Goal: Task Accomplishment & Management: Use online tool/utility

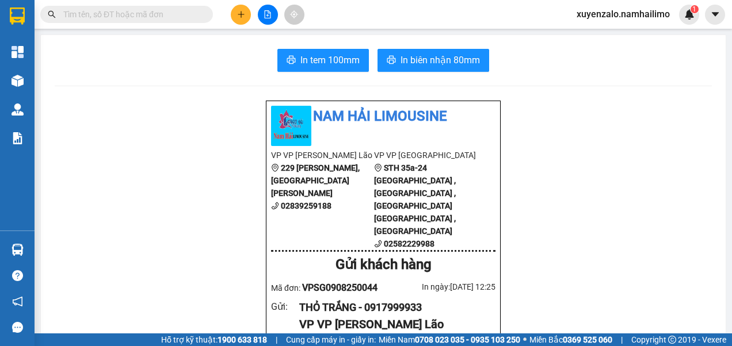
paste input ": VPSG1109250017"
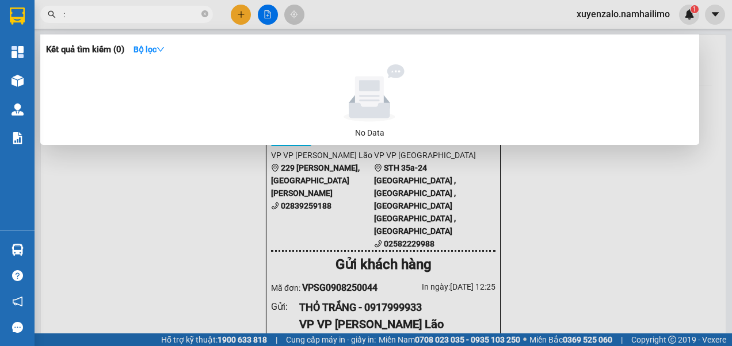
type input ":"
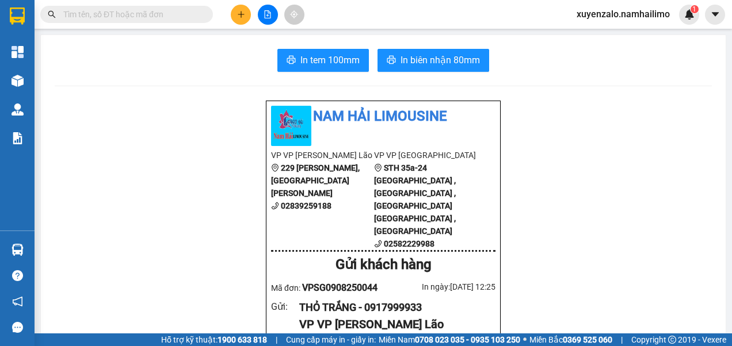
paste input "VPSG1109250017"
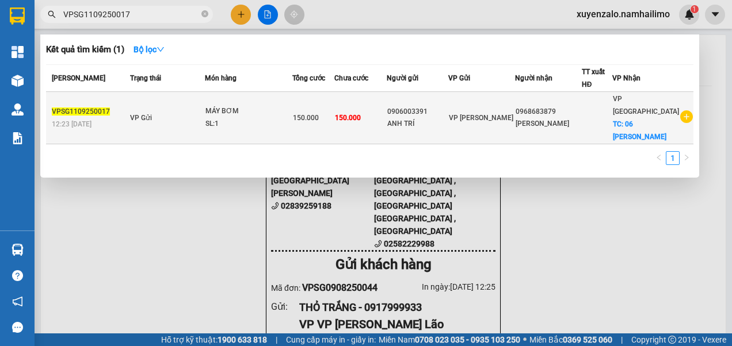
type input "VPSG1109250017"
click at [326, 103] on td "150.000" at bounding box center [313, 118] width 42 height 52
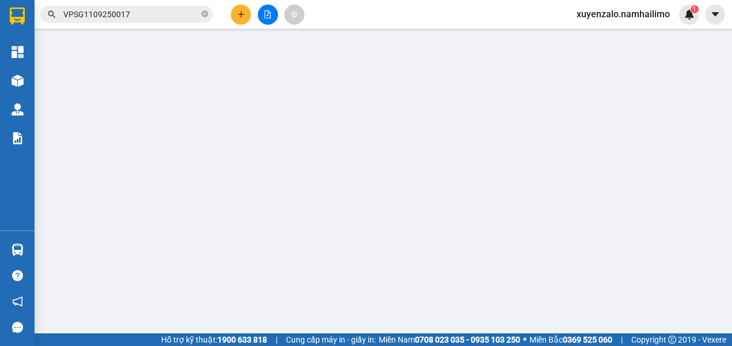
type input "0906003391"
type input "ANH TRÍ"
type input "0968683879"
type input "[PERSON_NAME]"
checkbox input "true"
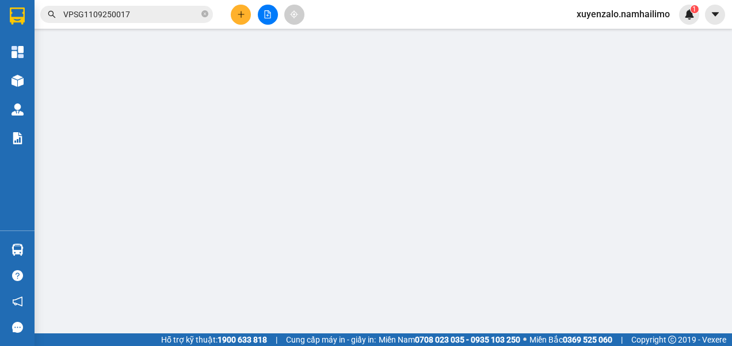
type input "06 [PERSON_NAME]"
type input "150.000"
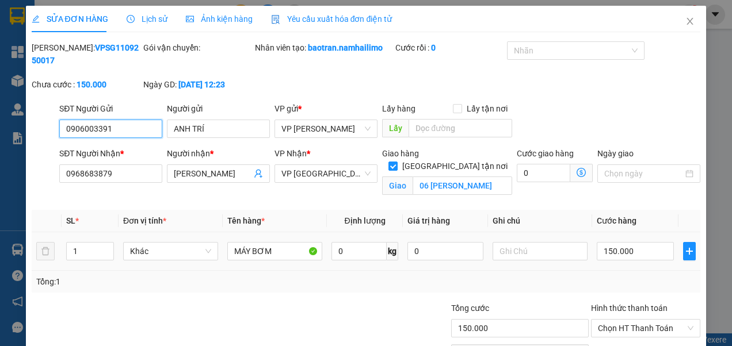
scroll to position [68, 0]
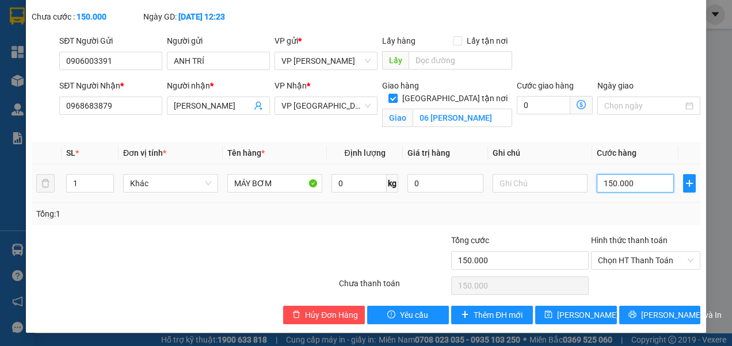
click at [632, 179] on input "150.000" at bounding box center [635, 183] width 77 height 18
type input "7"
type input "70"
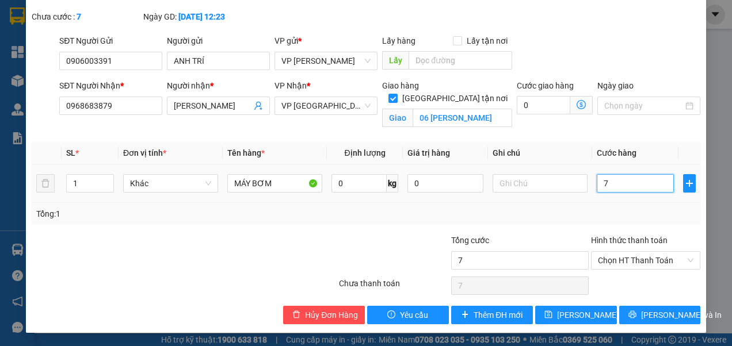
type input "70"
click at [640, 136] on div "Total Paid Fee 0 Total UnPaid Fee 150.000 Cash Collection Total Fee Mã ĐH: VPSG…" at bounding box center [366, 149] width 669 height 351
type input "70.000"
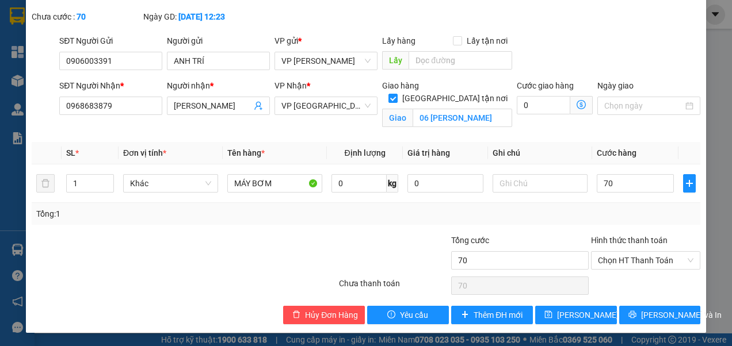
type input "70.000"
click at [643, 317] on span "[PERSON_NAME] và In" at bounding box center [681, 315] width 81 height 13
